Goal: Task Accomplishment & Management: Manage account settings

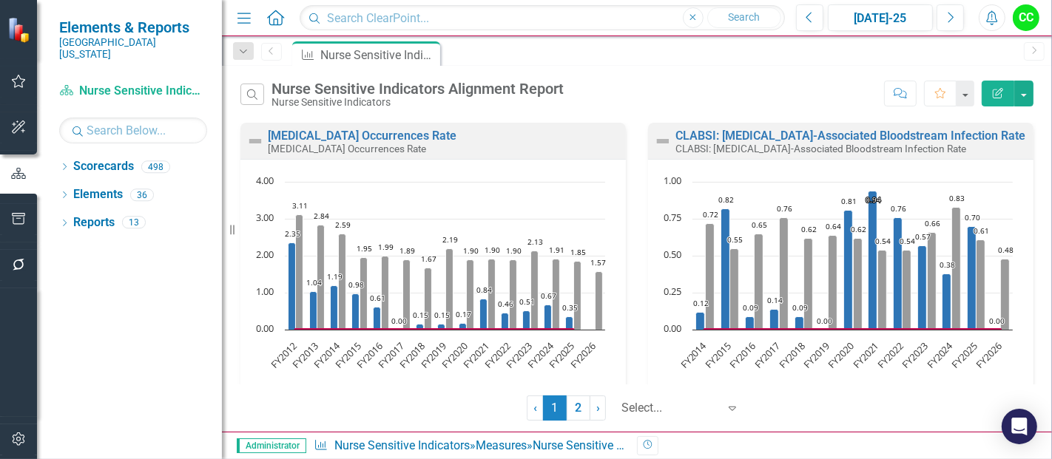
scroll to position [314, 0]
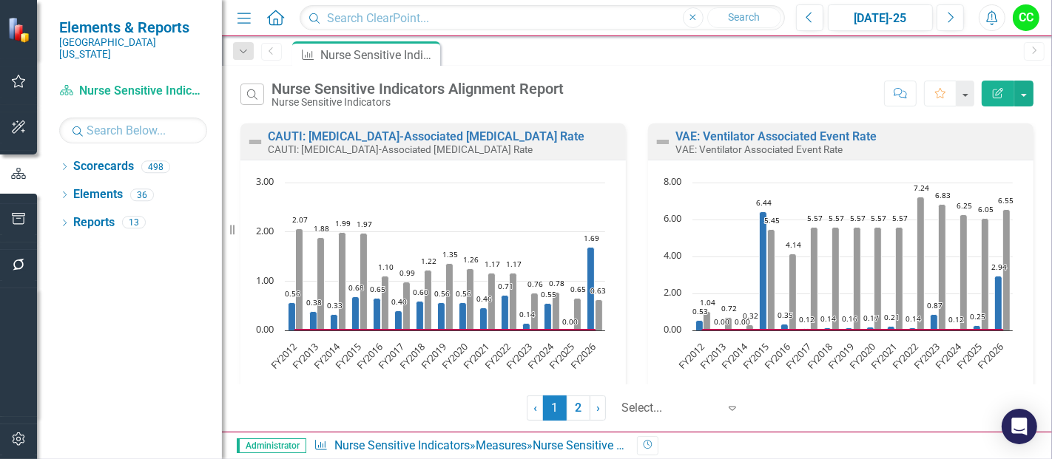
click at [269, 21] on icon "Home" at bounding box center [275, 18] width 19 height 16
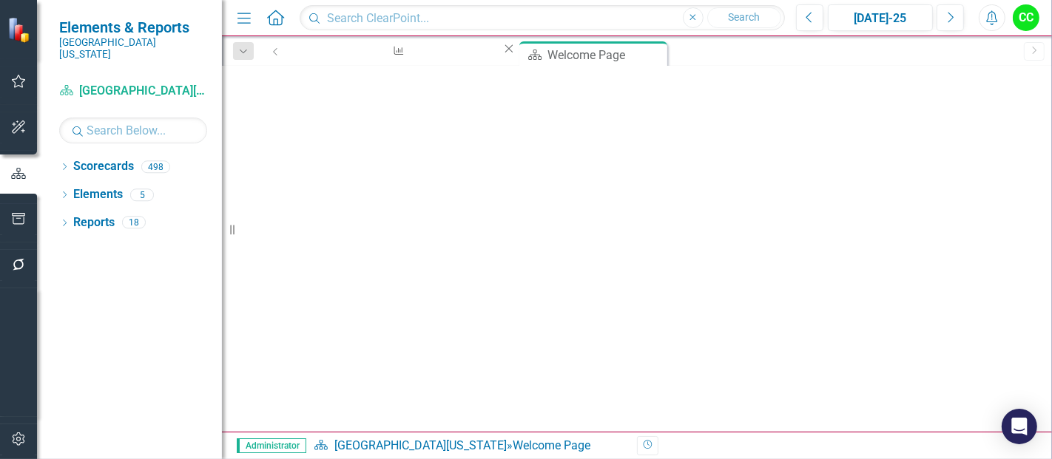
scroll to position [405, 0]
click at [785, 419] on link "Teamwork Strategic Value Dashboard" at bounding box center [798, 455] width 122 height 72
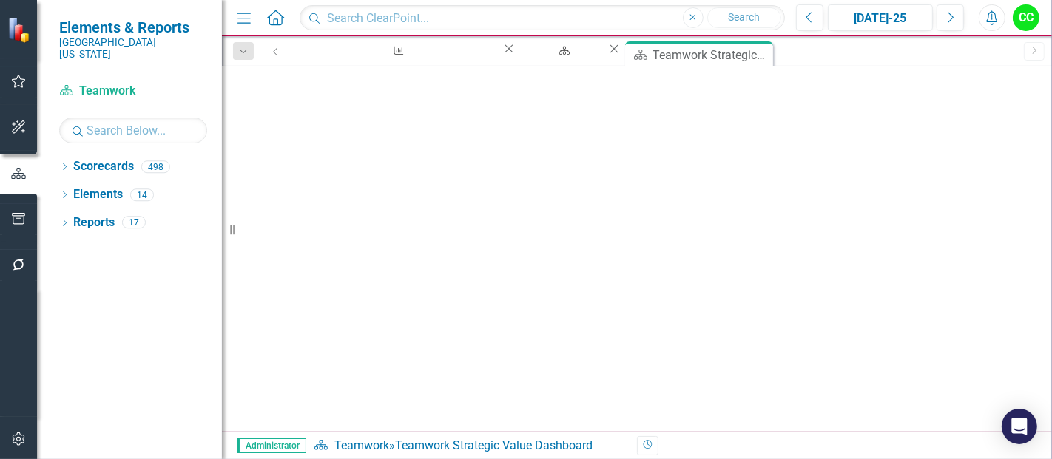
scroll to position [657, 0]
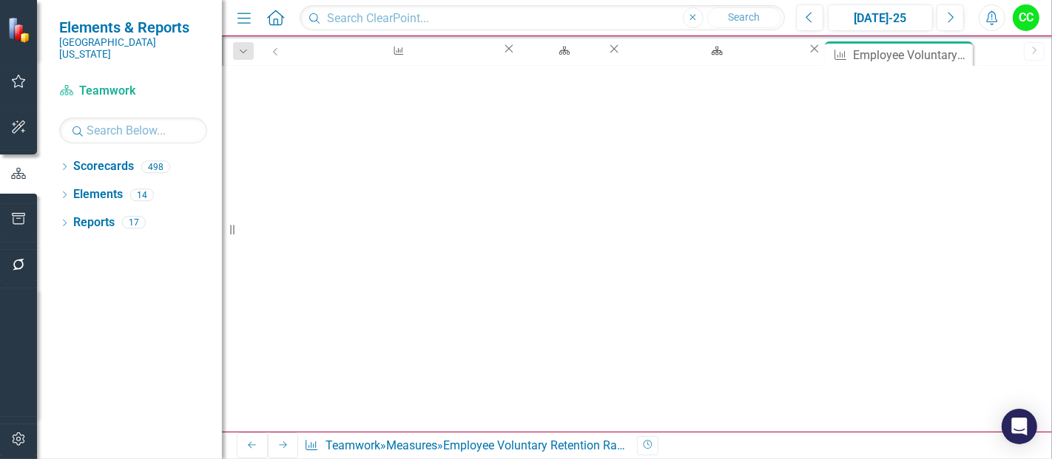
scroll to position [575, 0]
type textarea "83.57"
click at [757, 92] on button "Save" at bounding box center [741, 91] width 33 height 26
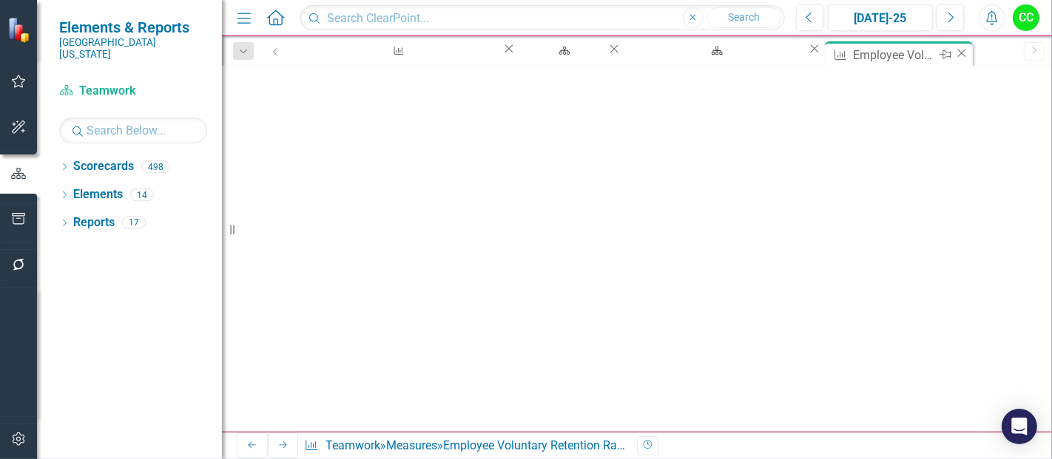
click at [954, 55] on icon "Close" at bounding box center [961, 53] width 15 height 12
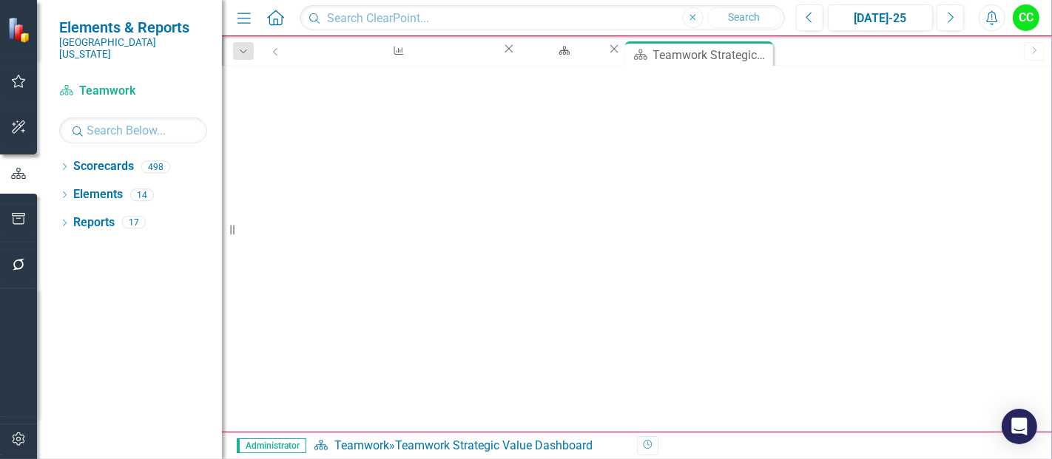
scroll to position [1692, 0]
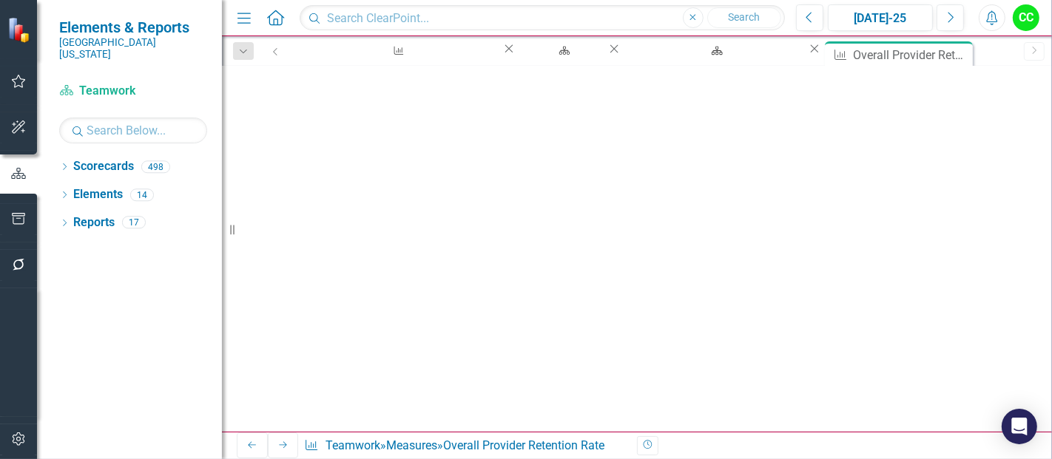
scroll to position [577, 0]
type textarea "70.83"
click at [737, 86] on icon "Save" at bounding box center [730, 91] width 13 height 10
click at [954, 52] on icon "Close" at bounding box center [961, 53] width 15 height 12
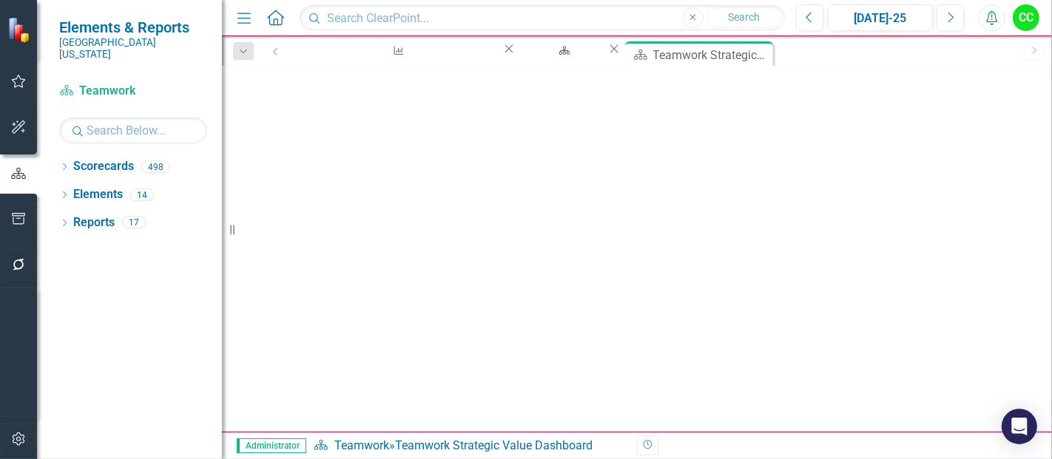
scroll to position [2076, 0]
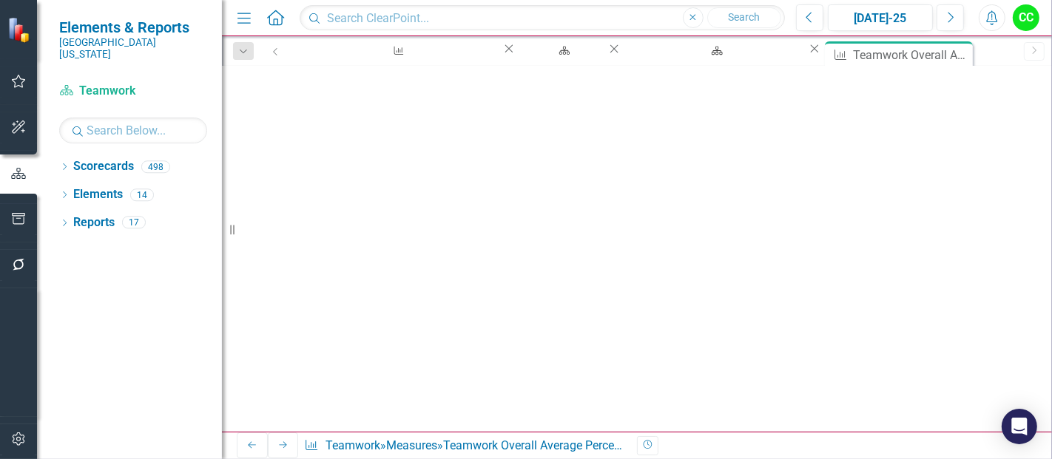
scroll to position [600, 0]
type textarea "77.2"
click at [774, 91] on icon "Save" at bounding box center [767, 91] width 13 height 10
click at [954, 53] on icon "Close" at bounding box center [961, 53] width 15 height 12
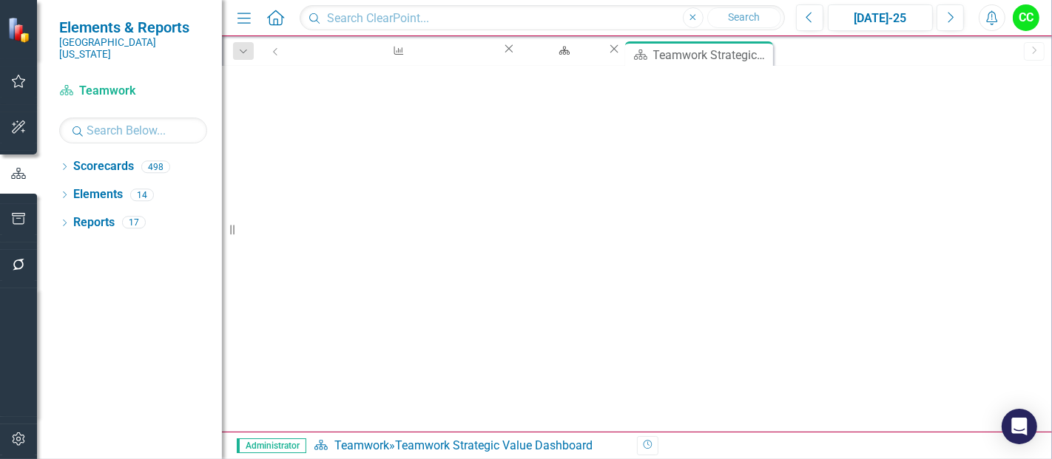
scroll to position [2106, 0]
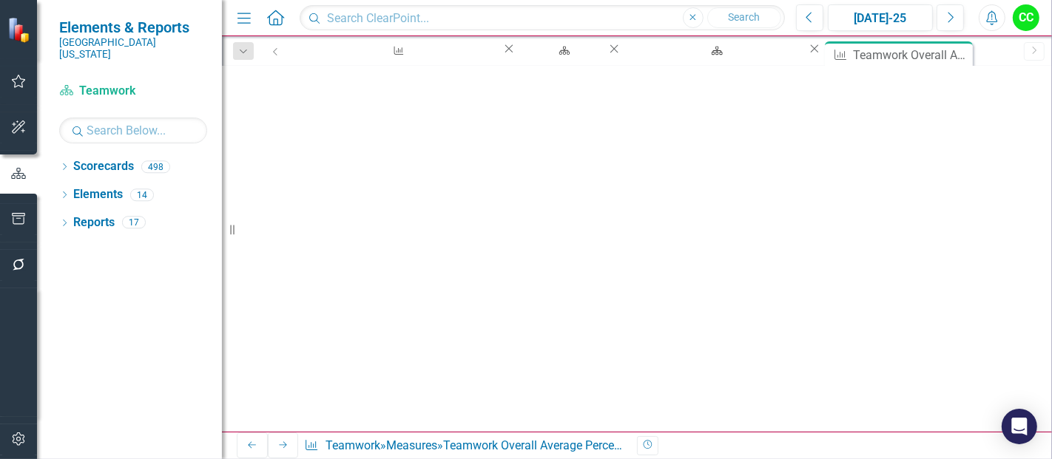
scroll to position [566, 0]
type textarea "77.2"
click at [737, 86] on icon "Save" at bounding box center [730, 91] width 13 height 10
click at [954, 53] on icon "Close" at bounding box center [961, 53] width 15 height 12
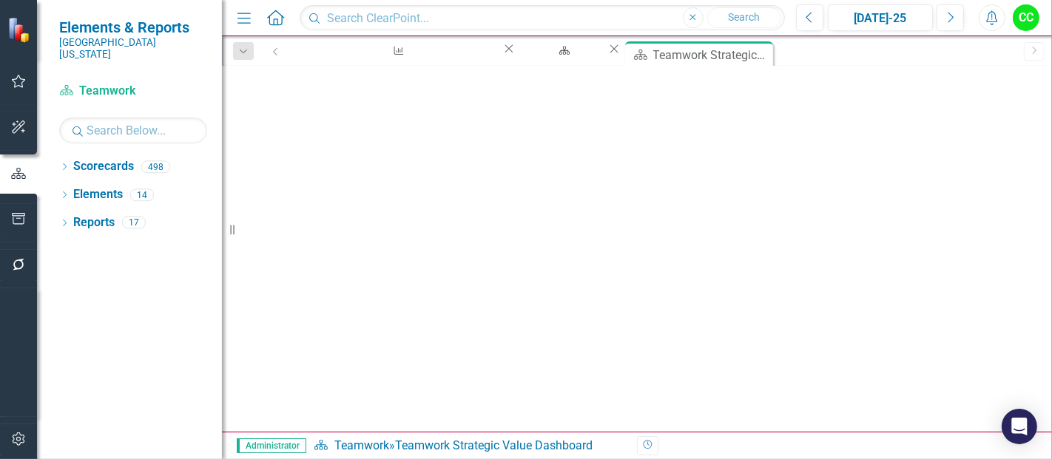
scroll to position [1910, 0]
click at [754, 58] on icon "Close" at bounding box center [761, 53] width 15 height 12
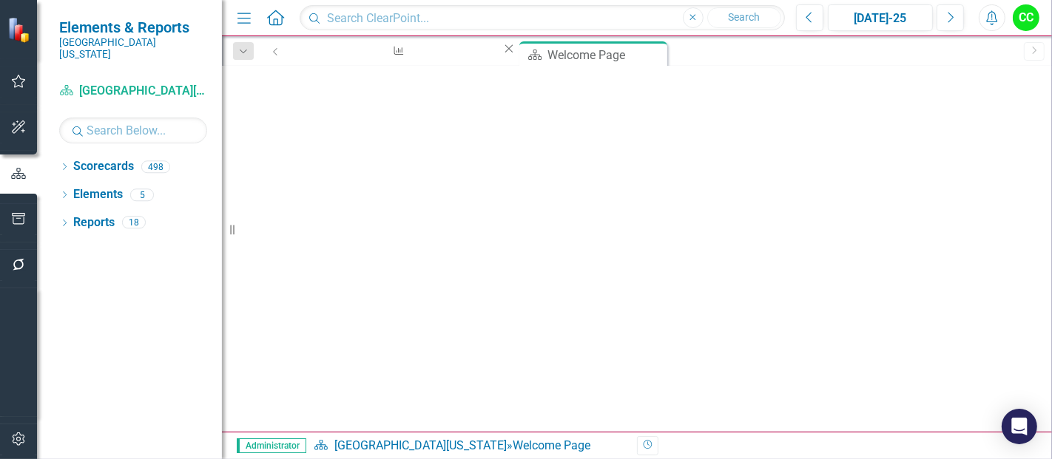
scroll to position [1, 0]
